Goal: Information Seeking & Learning: Find specific fact

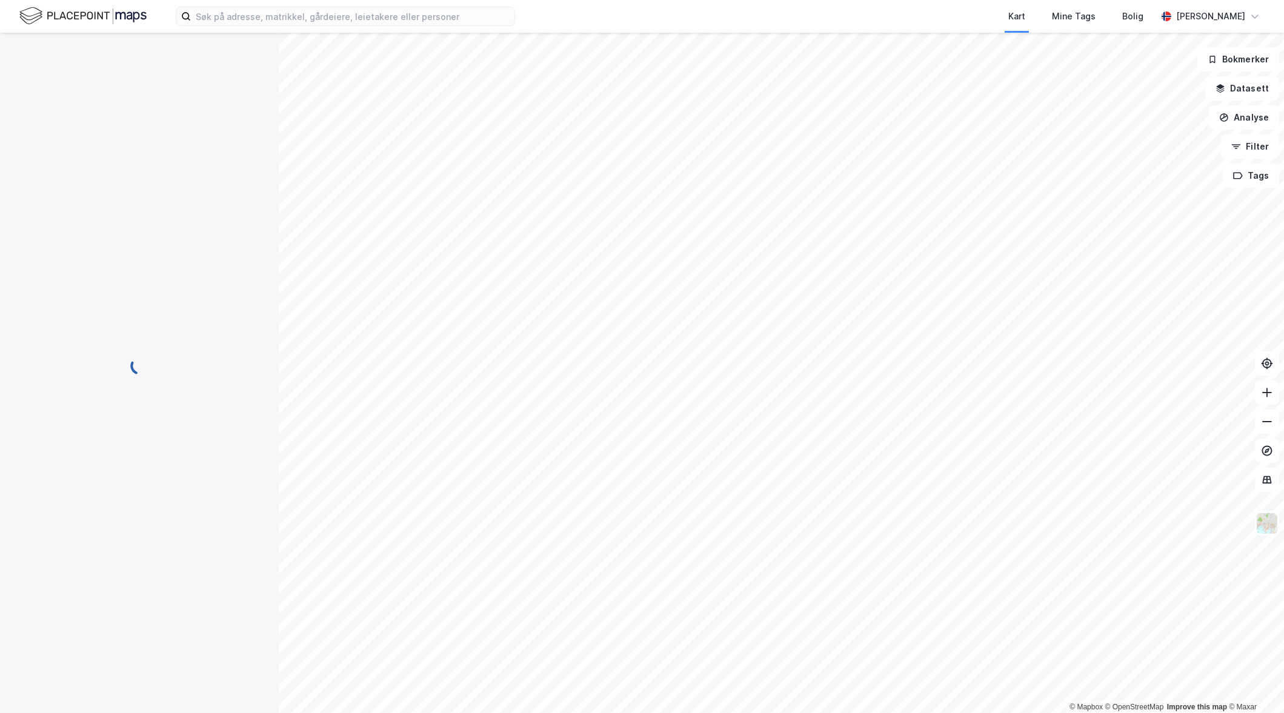
click at [198, 2] on div "Kart Mine Tags Bolig [PERSON_NAME]" at bounding box center [642, 16] width 1284 height 33
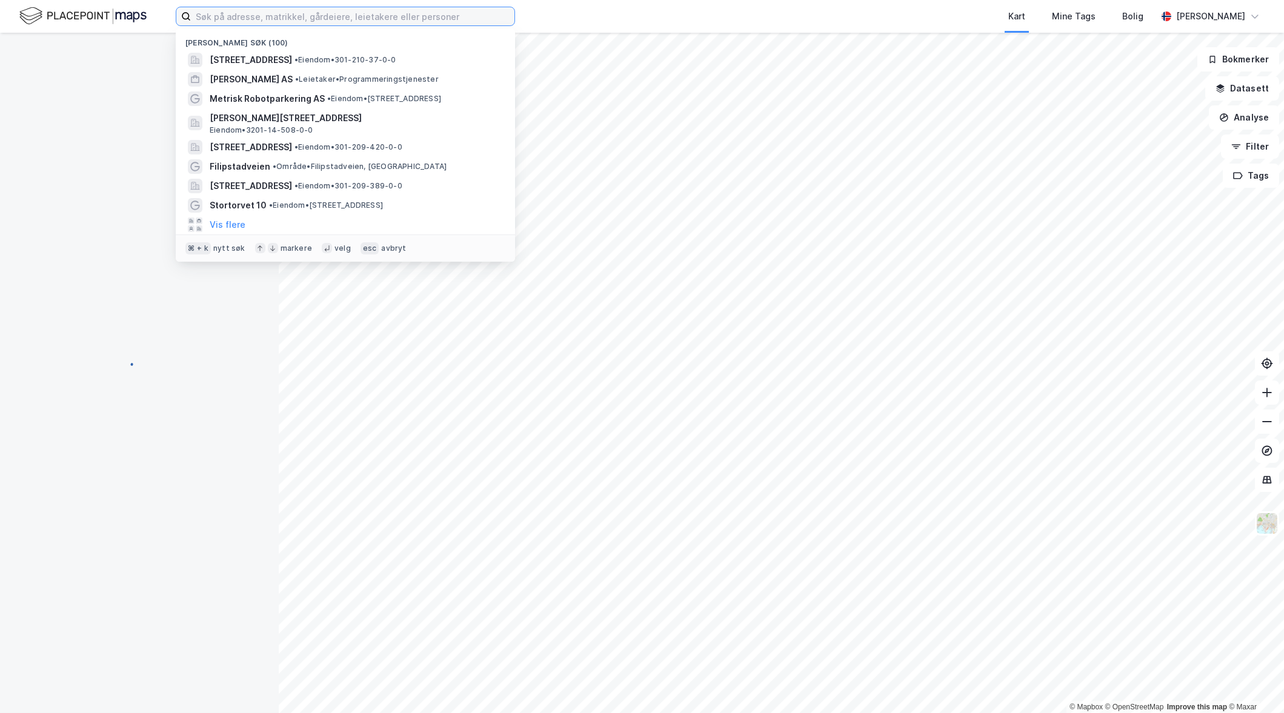
click at [234, 16] on input at bounding box center [353, 16] width 324 height 18
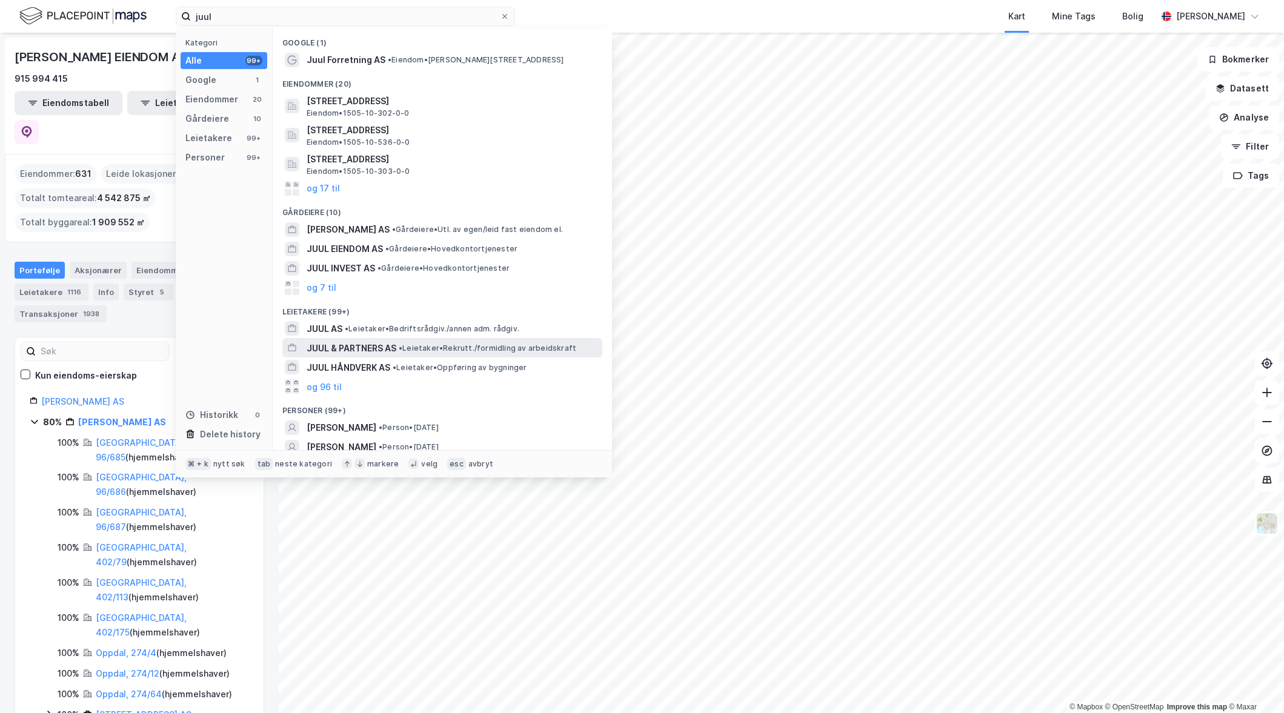
click at [375, 342] on span "JUUL & PARTNERS AS" at bounding box center [352, 348] width 90 height 15
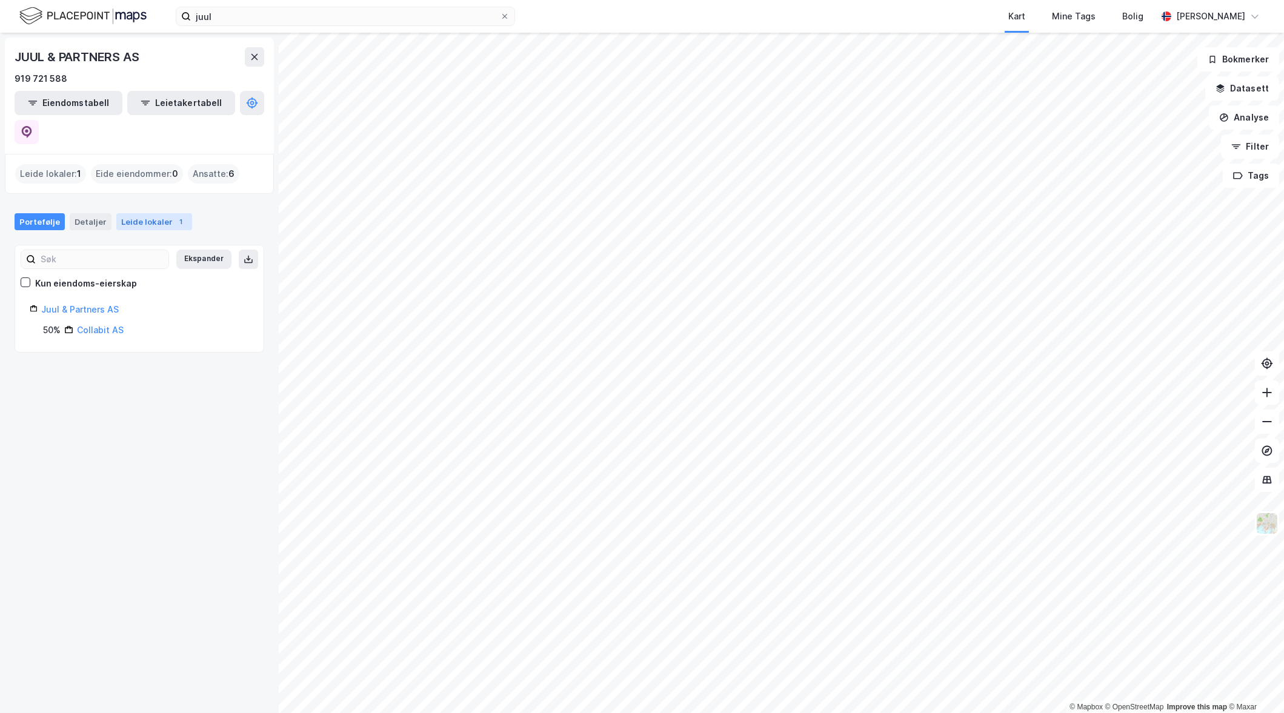
click at [153, 213] on div "Leide lokaler 1" at bounding box center [154, 221] width 76 height 17
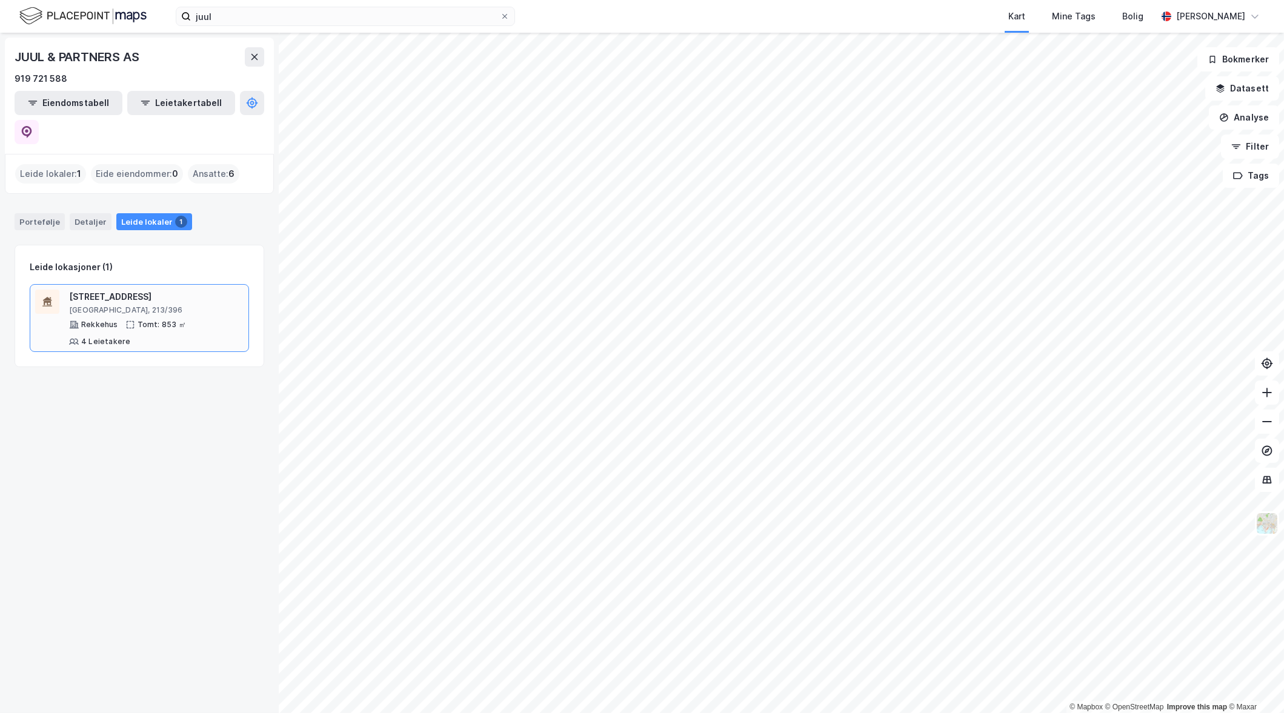
click at [130, 290] on div "[STREET_ADDRESS]" at bounding box center [156, 297] width 175 height 15
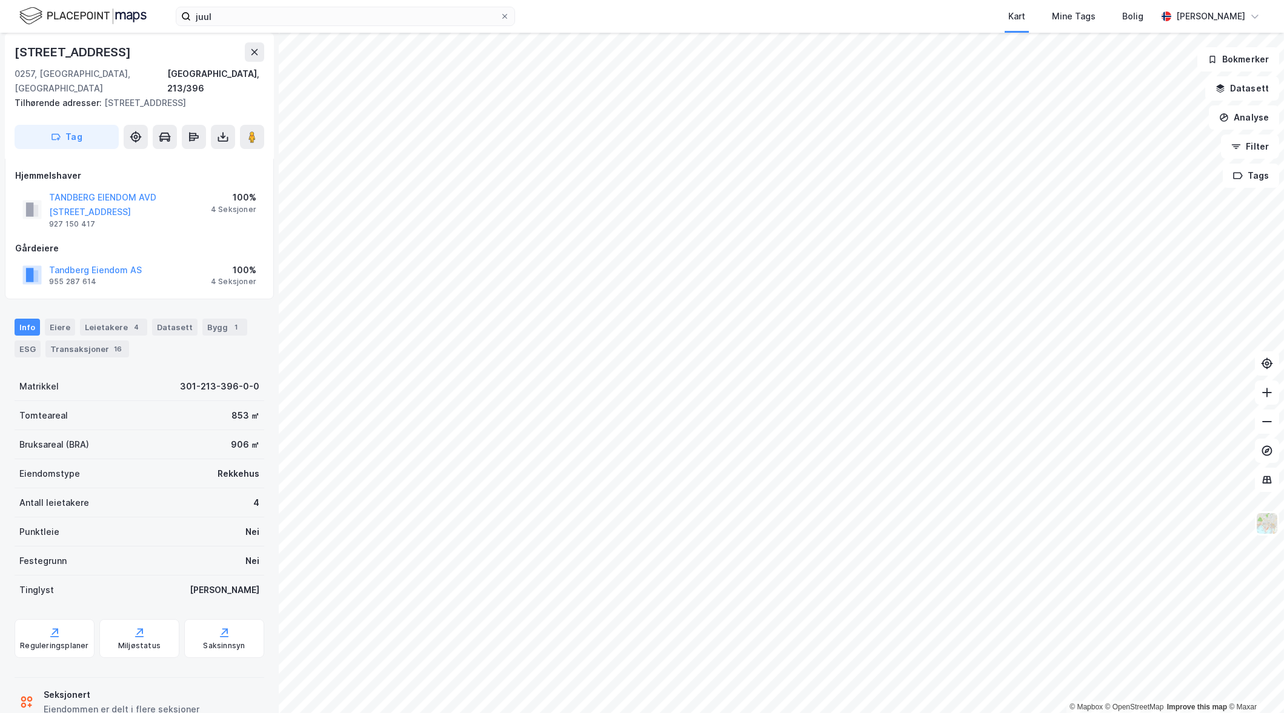
scroll to position [62, 0]
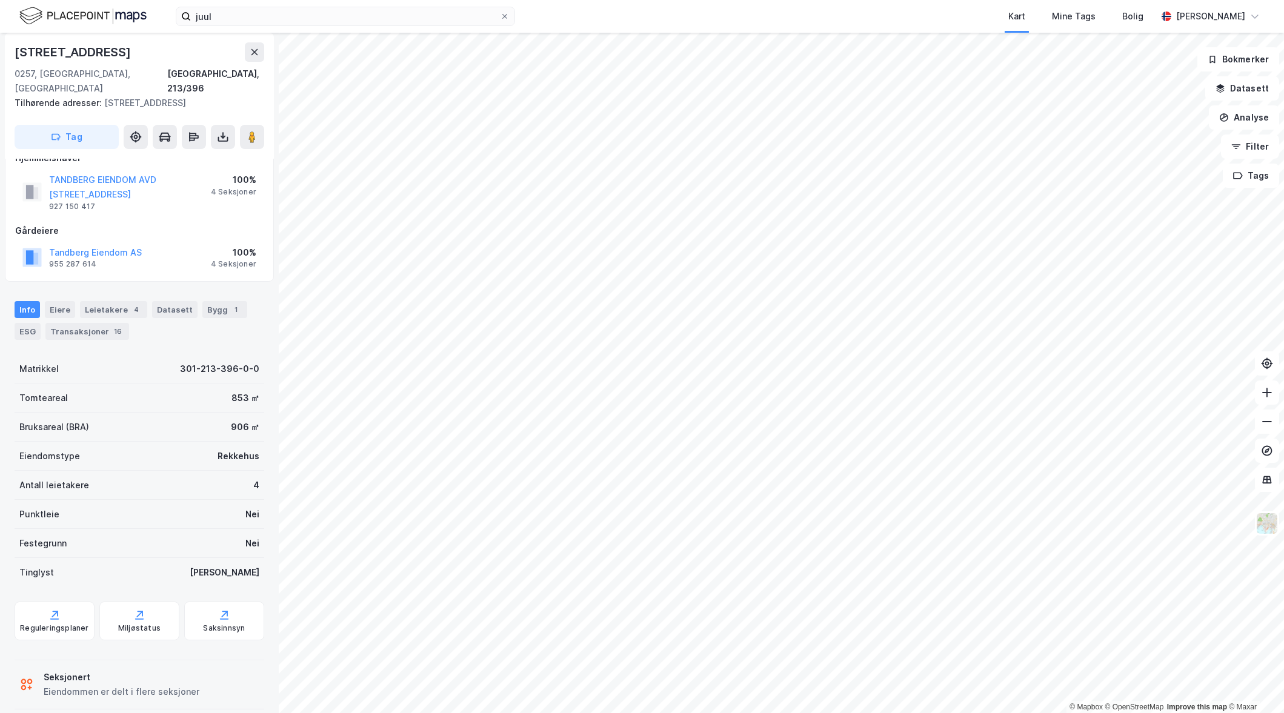
drag, startPoint x: 204, startPoint y: 293, endPoint x: 192, endPoint y: 292, distance: 12.1
click at [202, 301] on div "Bygg 1" at bounding box center [224, 309] width 45 height 17
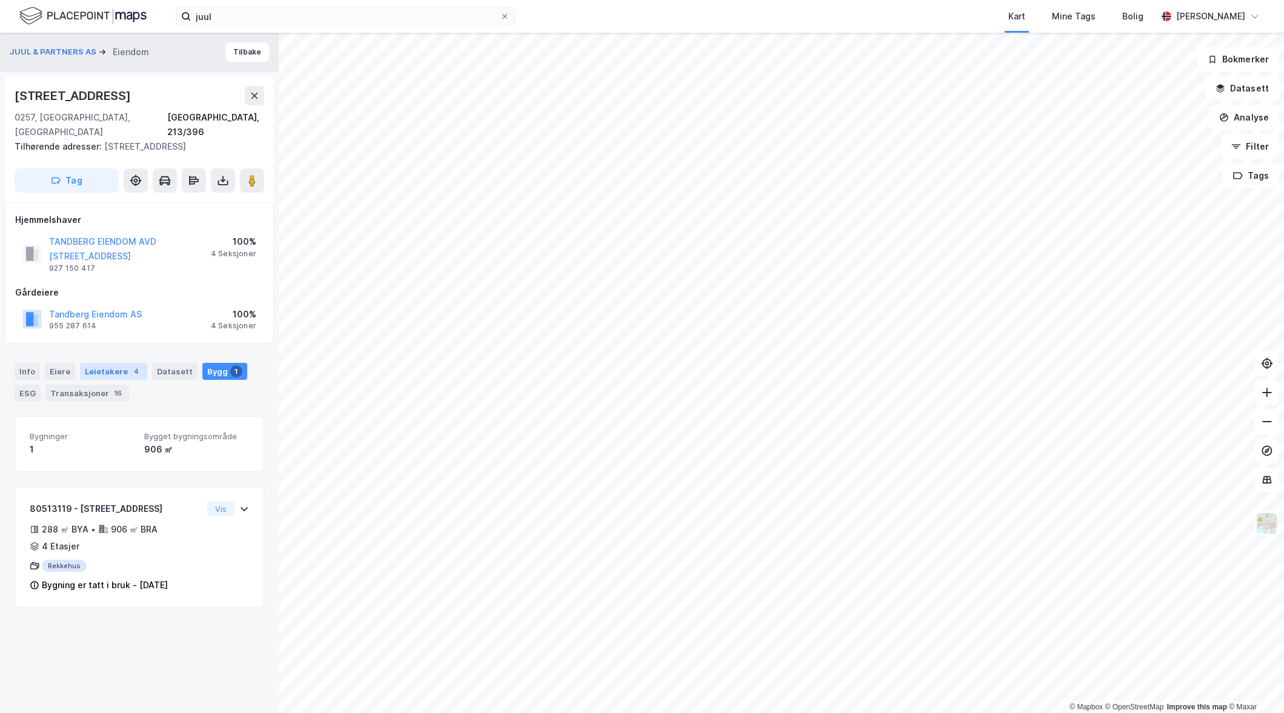
click at [111, 363] on div "Leietakere 4" at bounding box center [113, 371] width 67 height 17
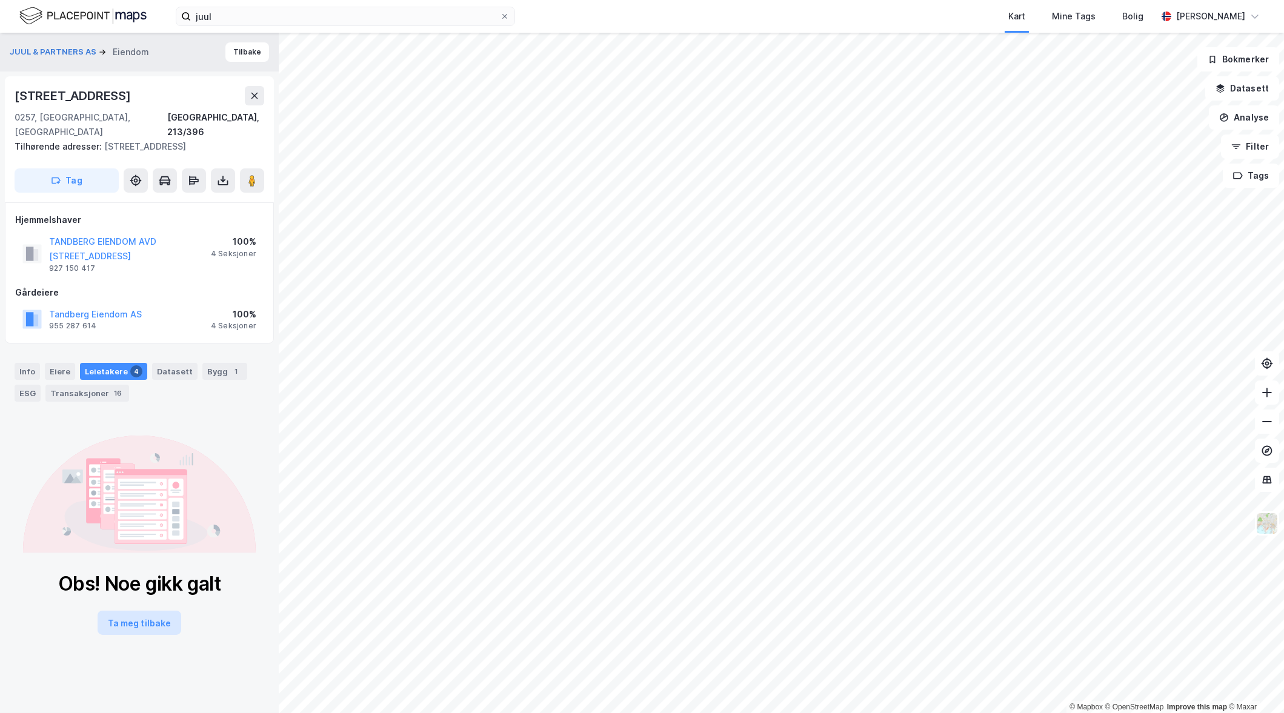
click at [150, 611] on button "Ta meg tilbake" at bounding box center [140, 623] width 84 height 24
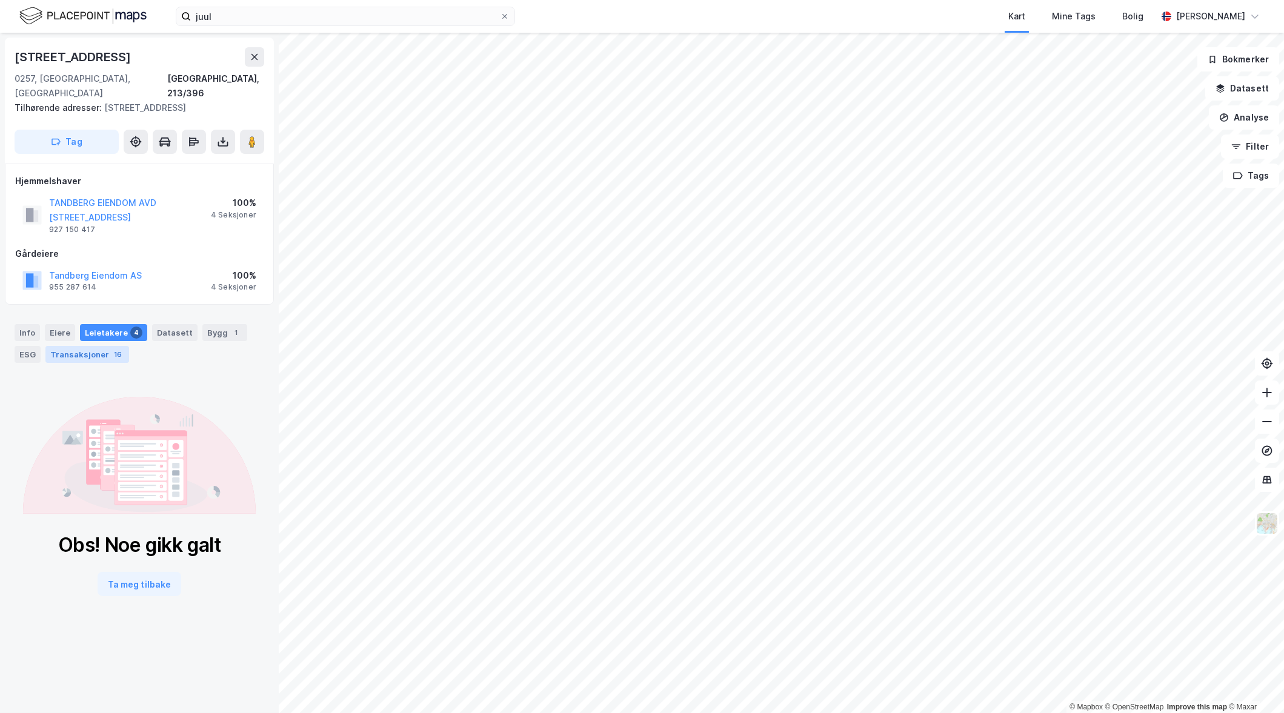
click at [53, 346] on div "Transaksjoner 16" at bounding box center [87, 354] width 84 height 17
click at [55, 324] on div "Eiere" at bounding box center [60, 332] width 30 height 17
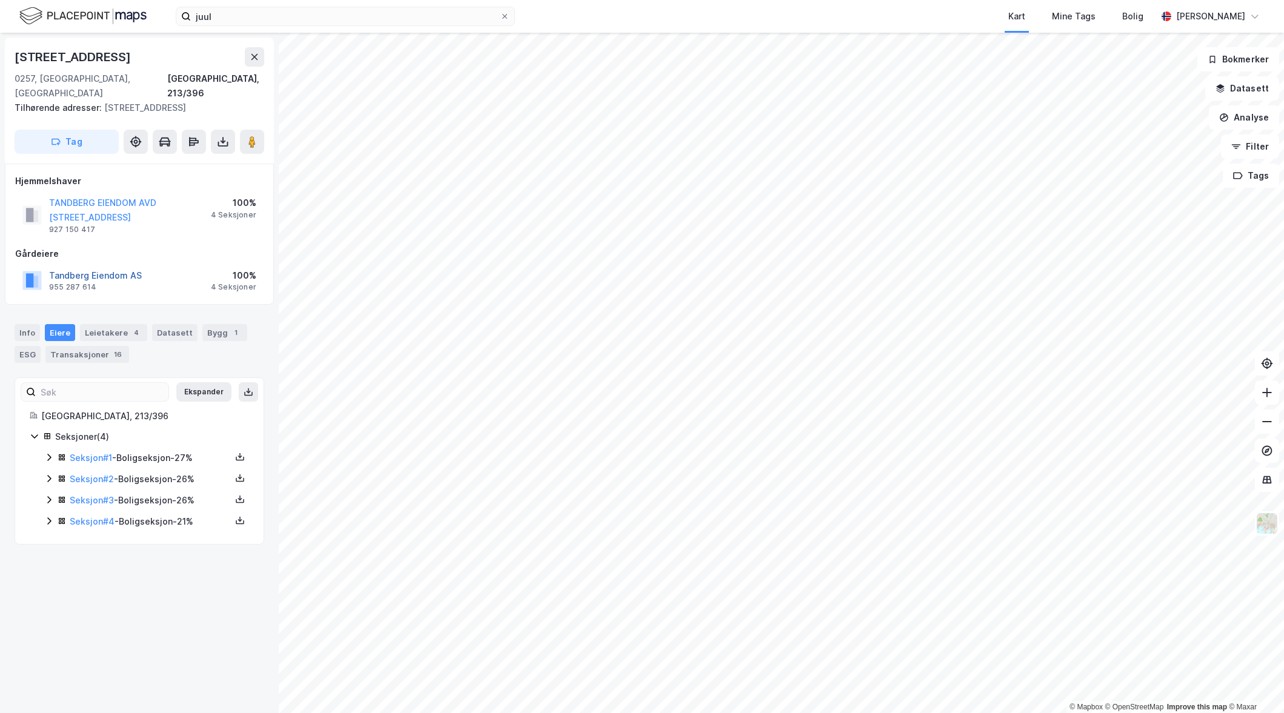
click at [0, 0] on button "Tandberg Eiendom AS" at bounding box center [0, 0] width 0 height 0
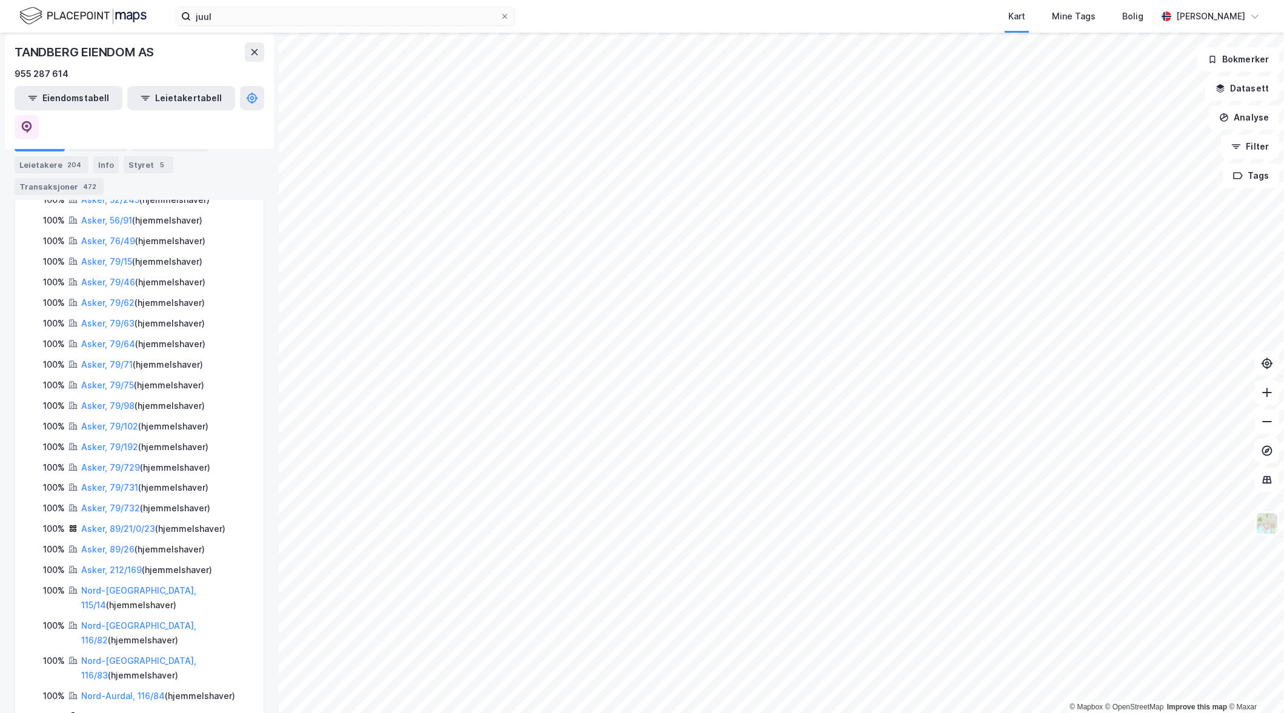
scroll to position [701, 0]
click at [245, 10] on input "juul" at bounding box center [345, 16] width 309 height 18
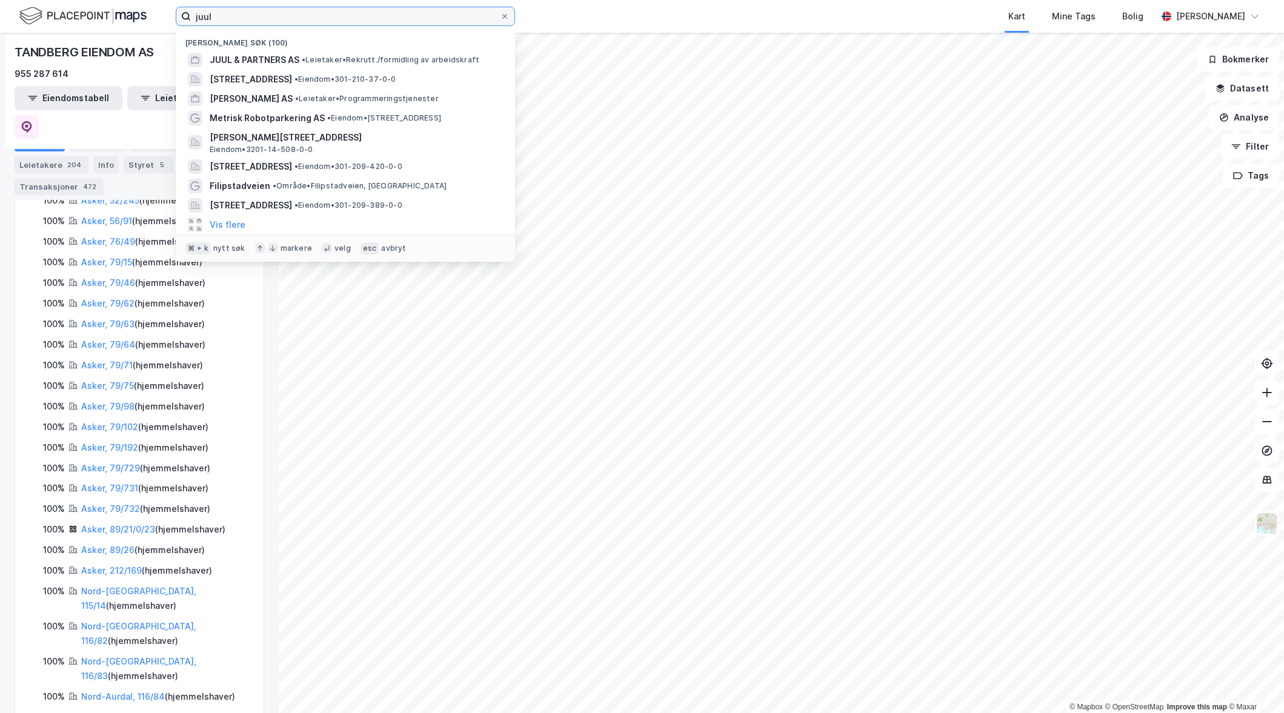
click at [245, 10] on input "juul" at bounding box center [345, 16] width 309 height 18
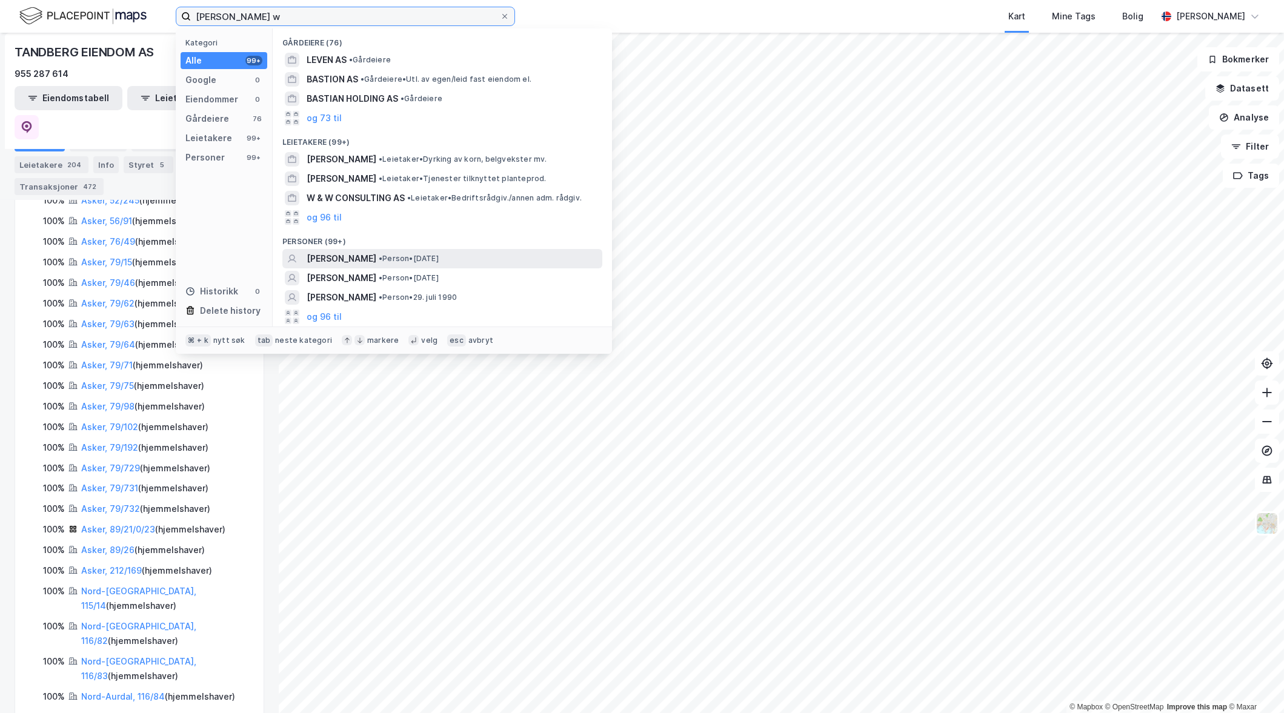
type input "[PERSON_NAME] w"
click at [373, 258] on span "[PERSON_NAME]" at bounding box center [342, 259] width 70 height 15
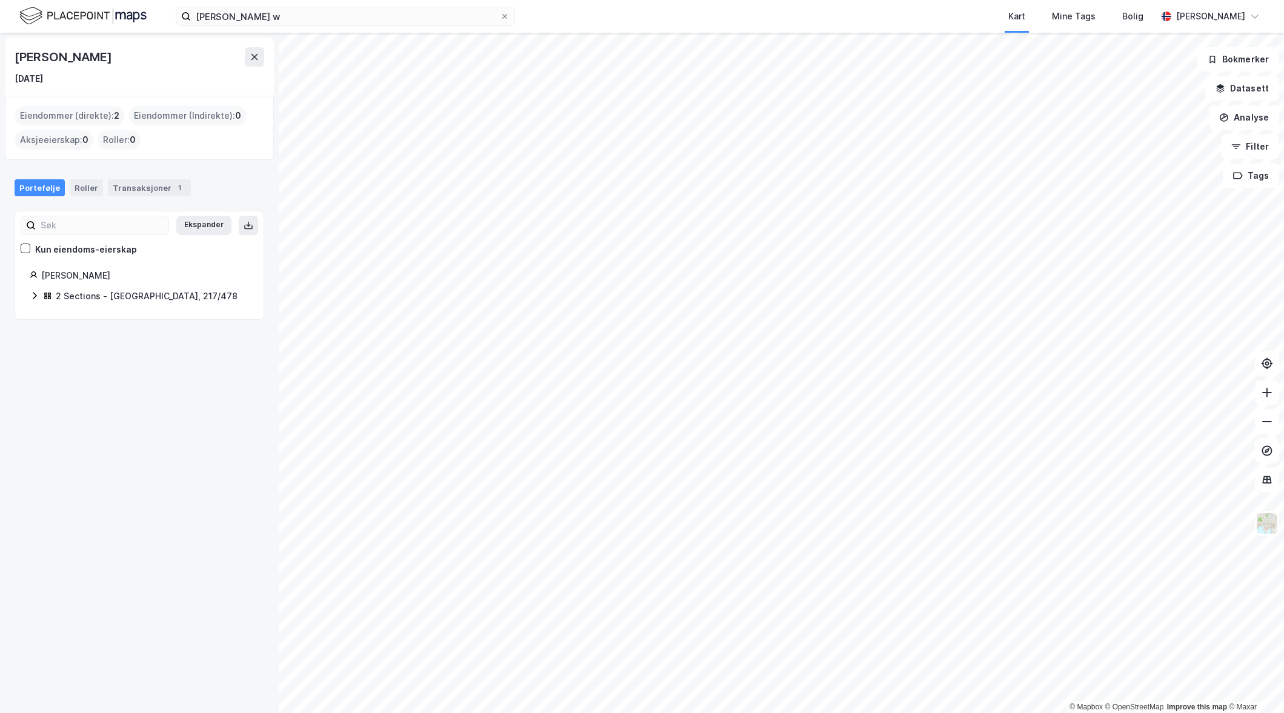
click at [92, 296] on div "2 Sections - [GEOGRAPHIC_DATA], 217/478" at bounding box center [147, 296] width 182 height 15
click at [135, 315] on link "[GEOGRAPHIC_DATA], 217/478/0/28" at bounding box center [141, 325] width 91 height 25
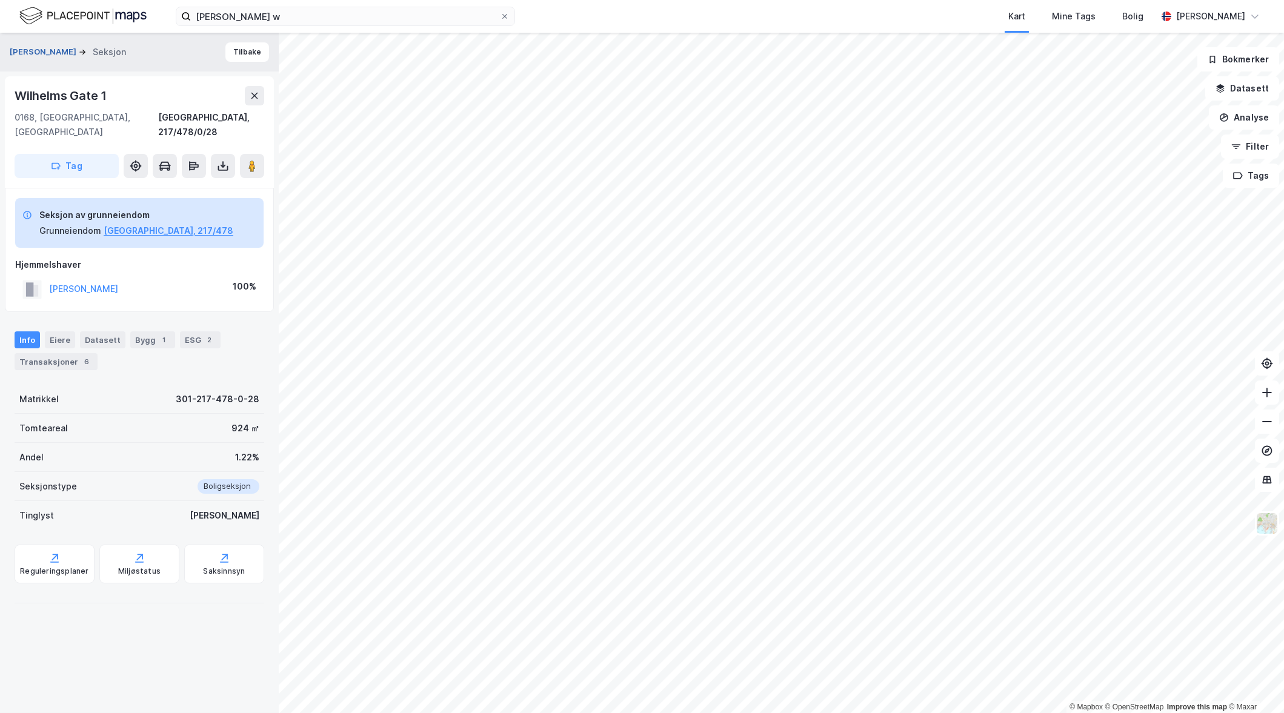
click at [61, 50] on button "[PERSON_NAME]" at bounding box center [44, 52] width 69 height 12
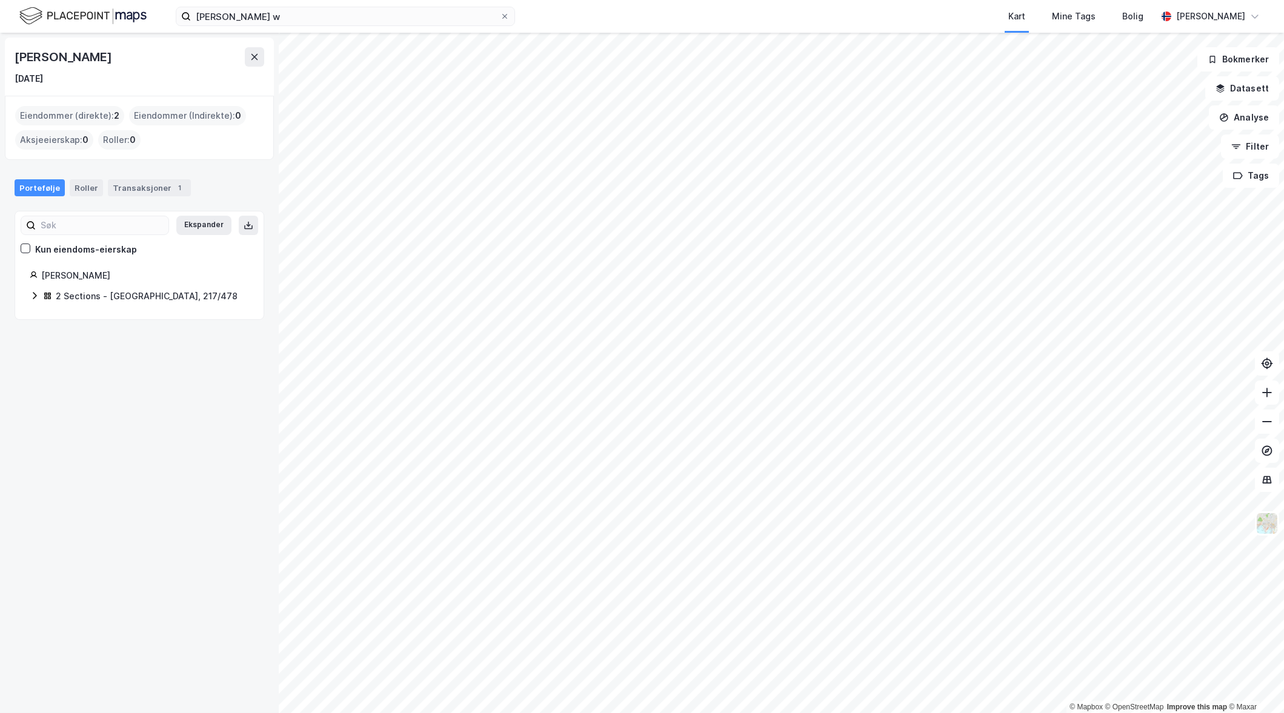
click at [68, 294] on div "2 Sections - [GEOGRAPHIC_DATA], 217/478" at bounding box center [147, 296] width 182 height 15
click at [95, 348] on link "[GEOGRAPHIC_DATA], 217/478/0/1" at bounding box center [132, 360] width 91 height 25
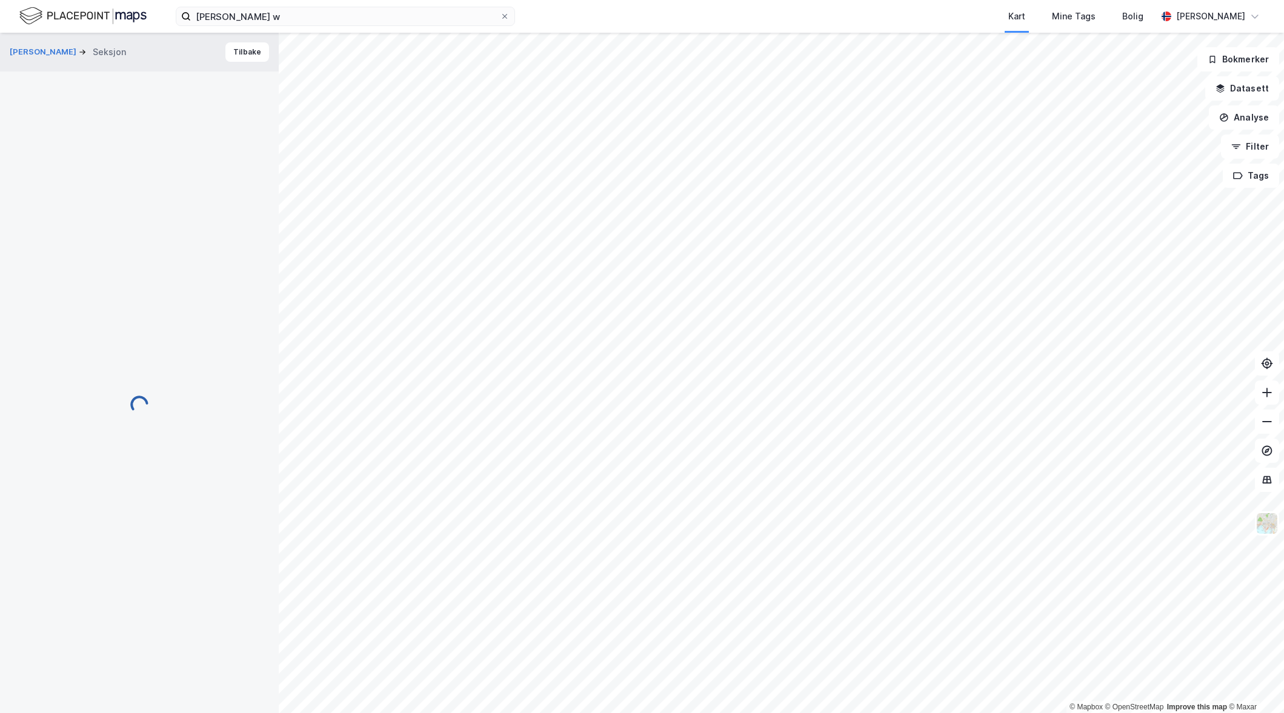
scroll to position [62, 0]
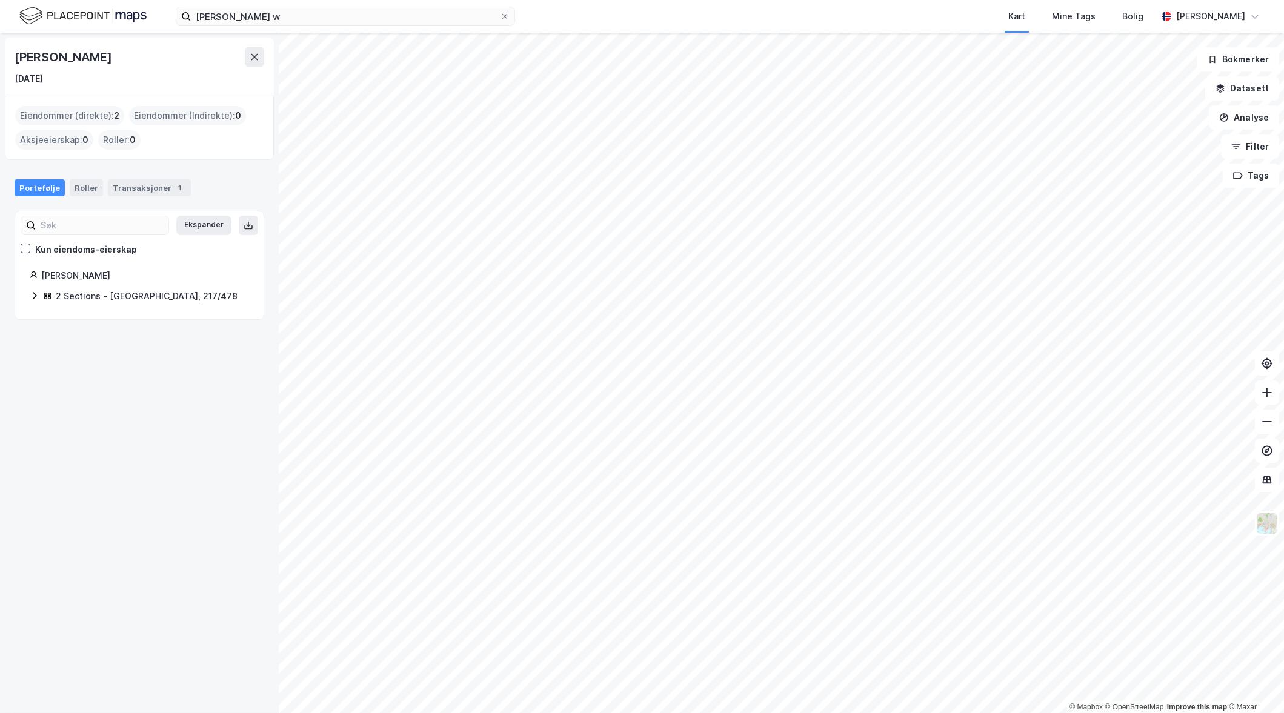
click at [33, 293] on icon at bounding box center [35, 296] width 10 height 10
click at [135, 186] on div "Transaksjoner 1" at bounding box center [149, 187] width 83 height 17
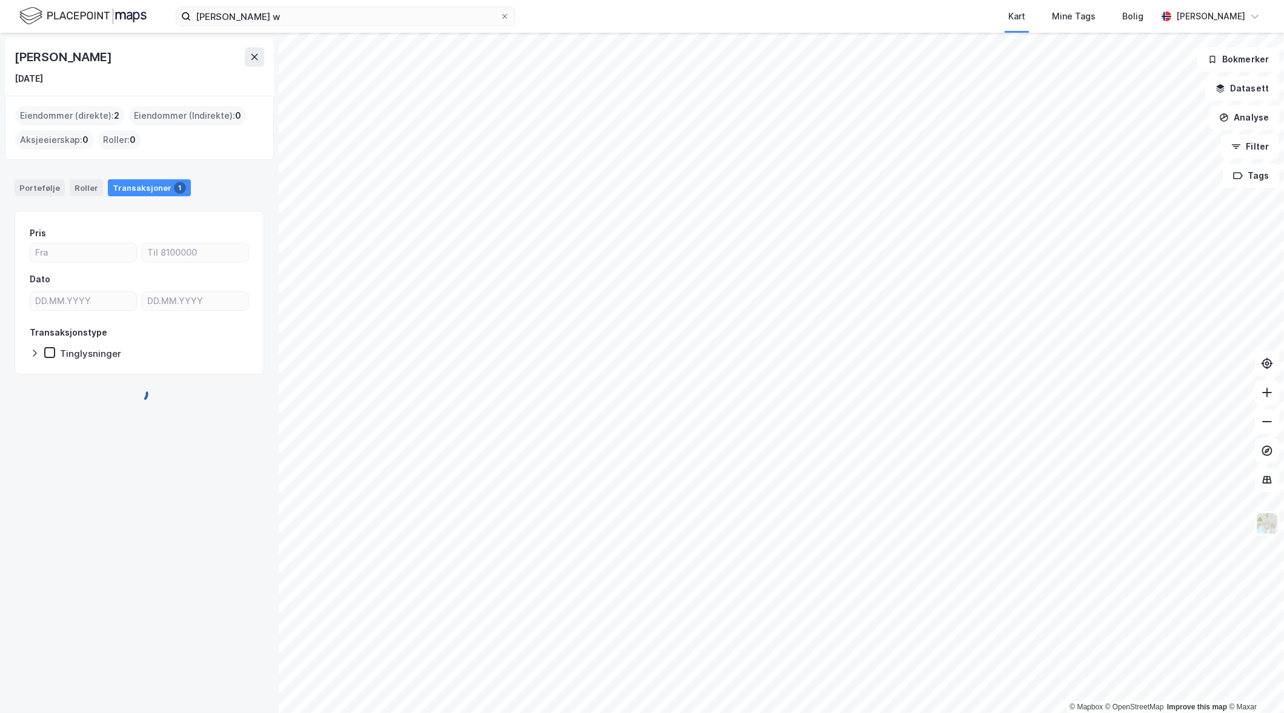
click at [134, 410] on div "[PERSON_NAME] [DATE] Eiendommer (direkte) : 2 Eiendommer (Indirekte) : 0 Aksjee…" at bounding box center [139, 373] width 279 height 681
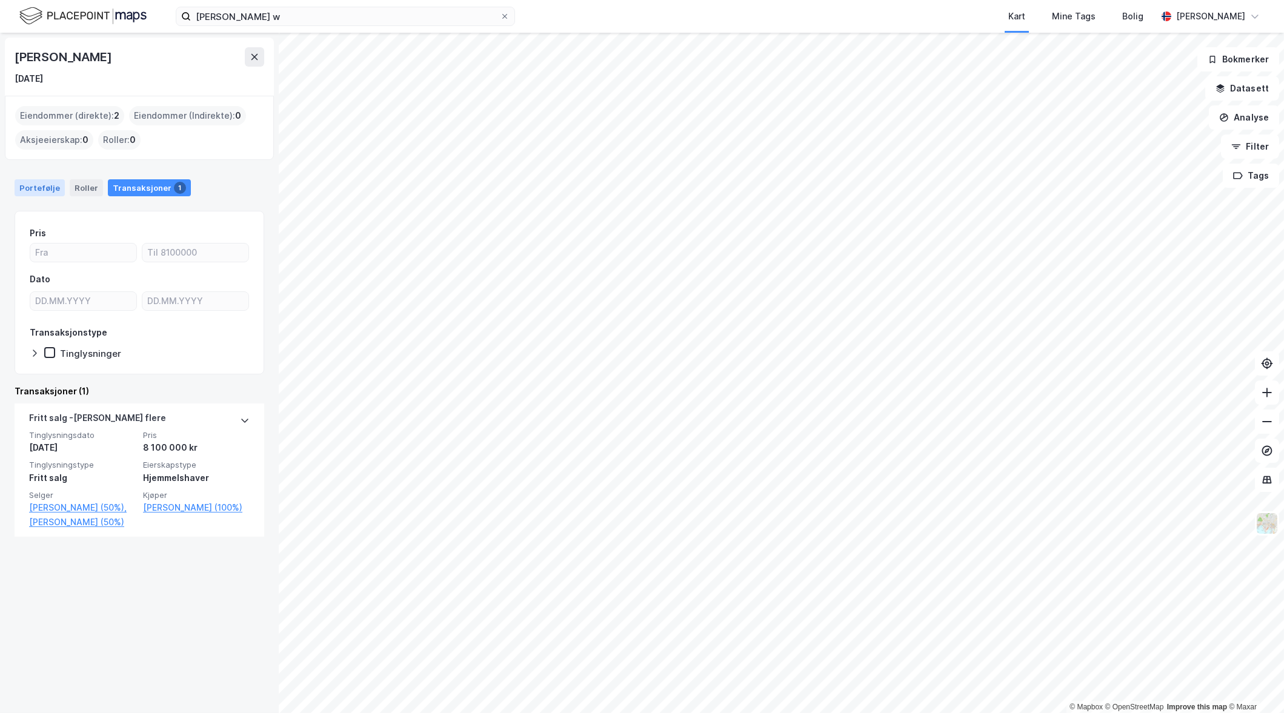
click at [39, 192] on div "Portefølje" at bounding box center [40, 187] width 50 height 17
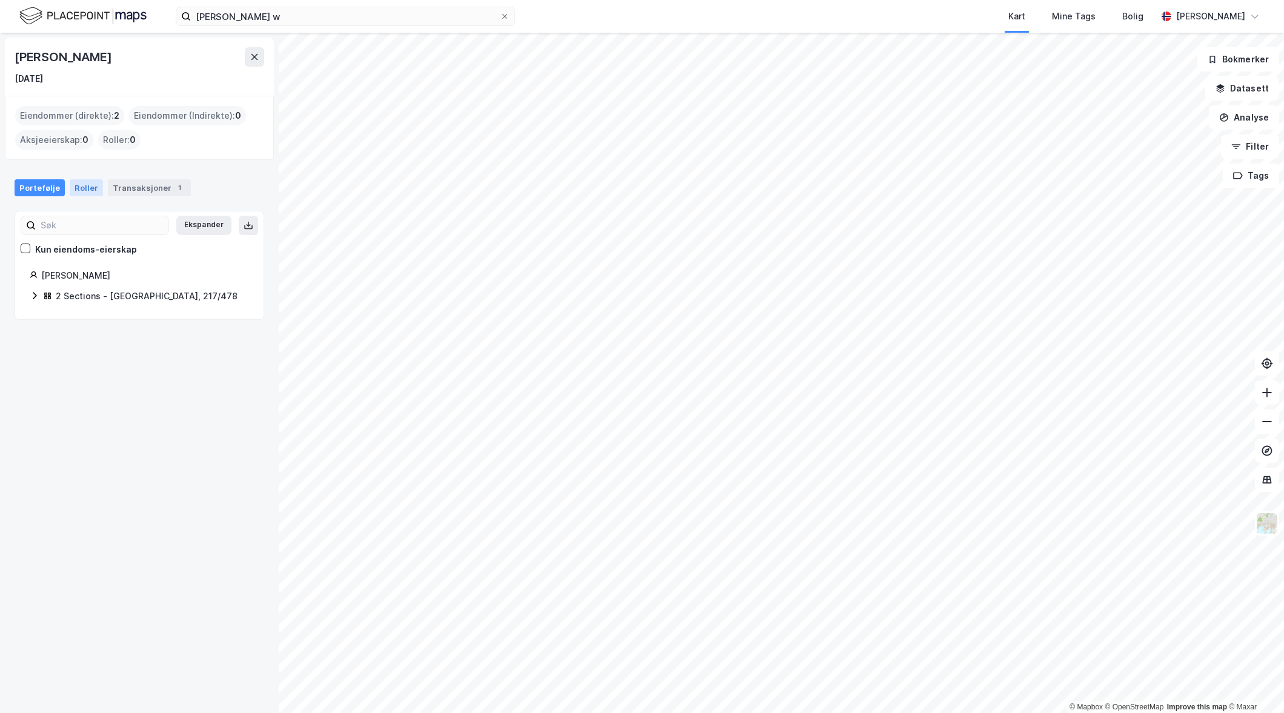
click at [81, 190] on div "Roller" at bounding box center [86, 187] width 33 height 17
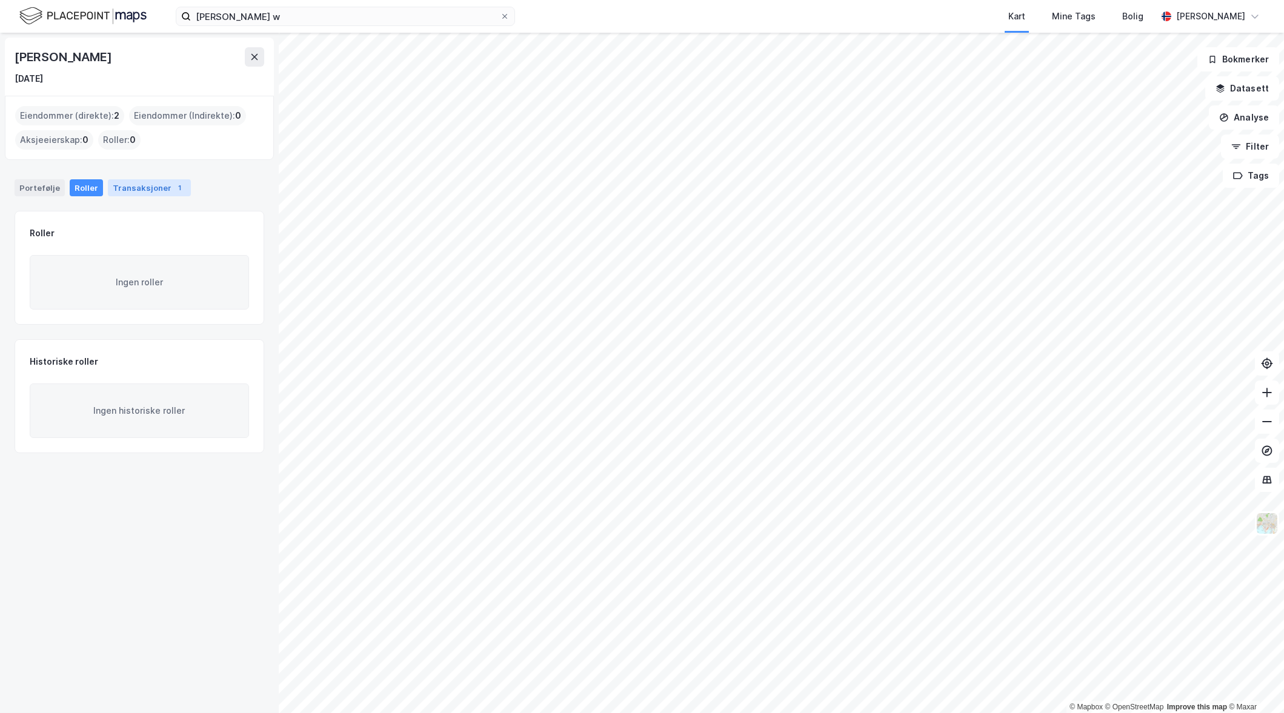
click at [136, 189] on div "Transaksjoner 1" at bounding box center [149, 187] width 83 height 17
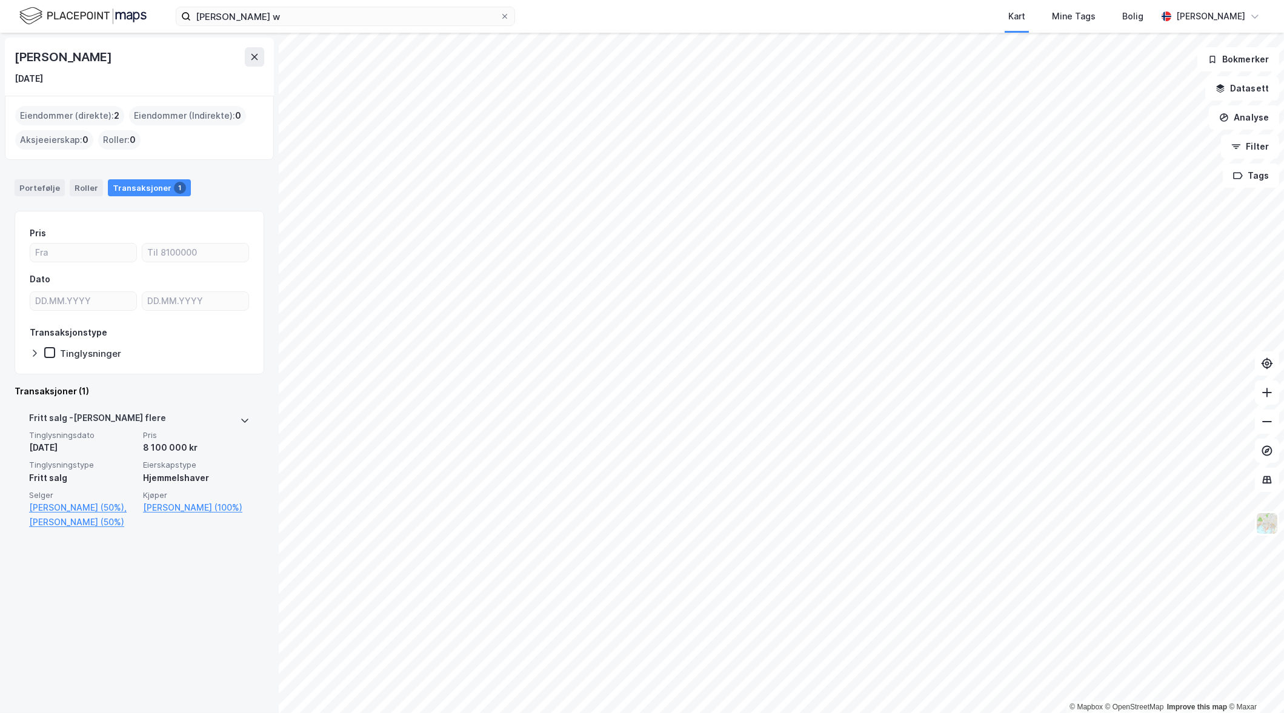
drag, startPoint x: 61, startPoint y: 417, endPoint x: 68, endPoint y: 421, distance: 8.1
click at [61, 417] on div "[PERSON_NAME] flere" at bounding box center [97, 420] width 137 height 19
click at [176, 558] on link "[GEOGRAPHIC_DATA], 217/478/0/28" at bounding box center [196, 572] width 107 height 29
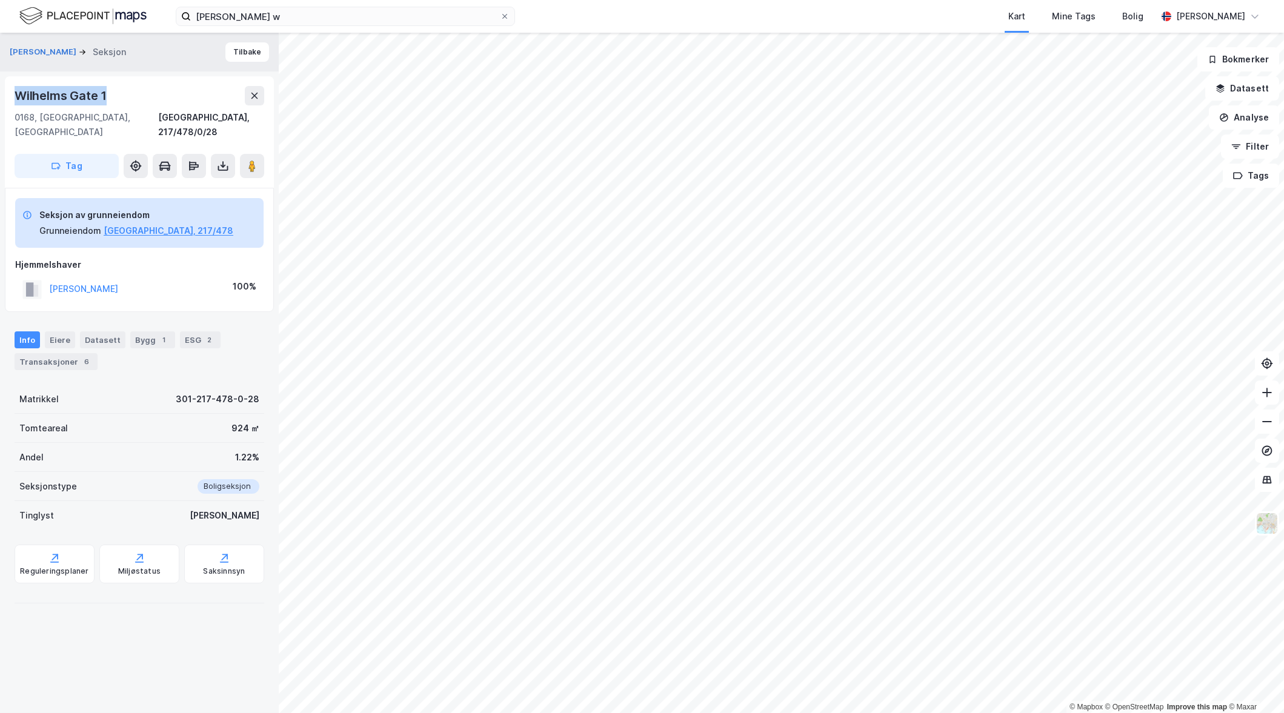
drag, startPoint x: 119, startPoint y: 90, endPoint x: 15, endPoint y: 93, distance: 104.3
click at [15, 93] on div "Wilhelms Gate 1" at bounding box center [140, 95] width 250 height 19
copy div "Wilhelms Gate 1"
click at [81, 356] on div "6" at bounding box center [87, 362] width 12 height 12
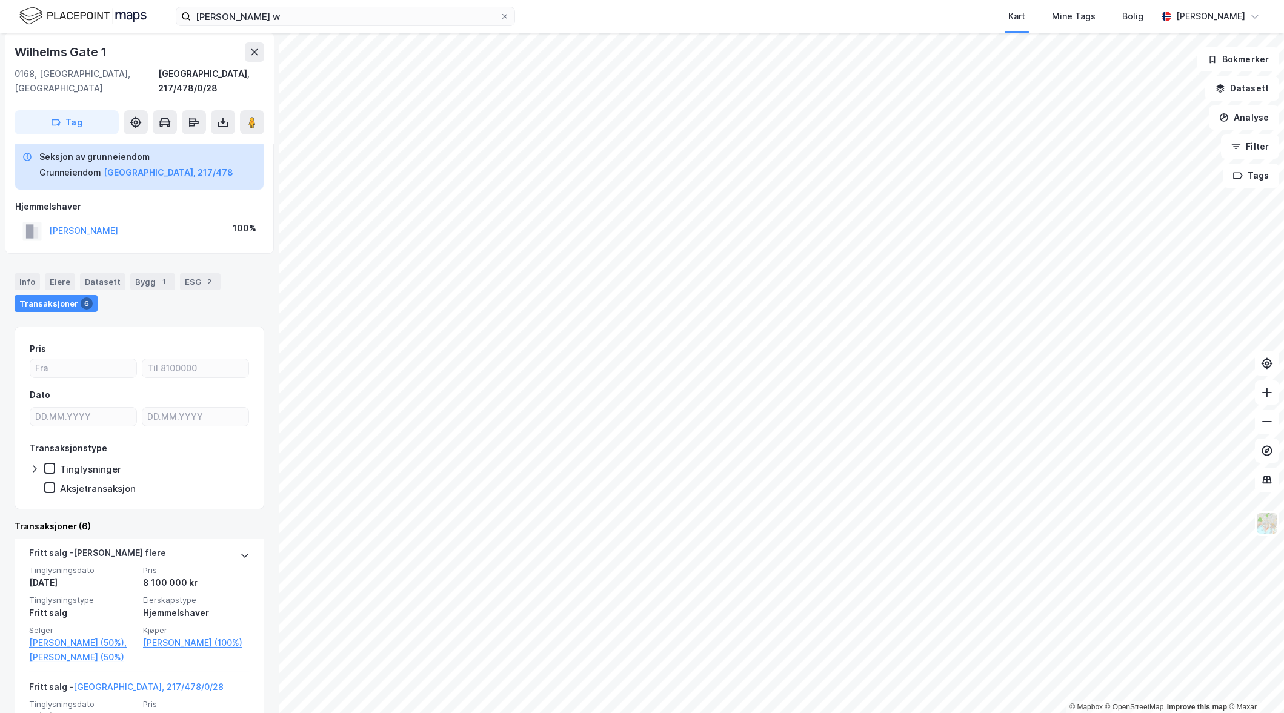
scroll to position [61, 0]
